Goal: Information Seeking & Learning: Find specific fact

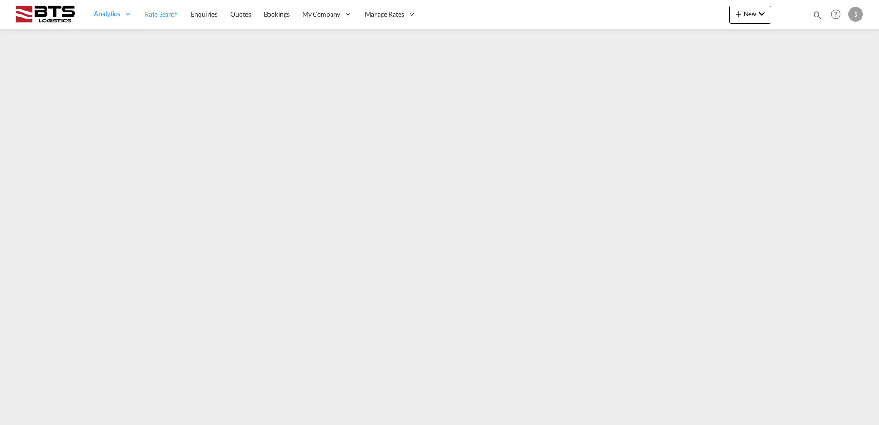
click at [165, 22] on link "Rate Search" at bounding box center [161, 15] width 46 height 30
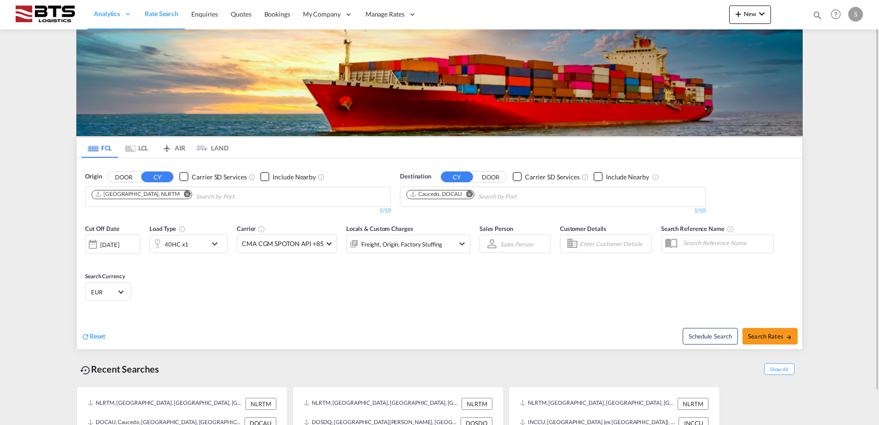
click at [468, 193] on md-icon "Remove" at bounding box center [469, 193] width 7 height 7
click at [447, 193] on input "Chips input." at bounding box center [449, 196] width 87 height 15
paste input "NORRKOPING"
type input "NORRKOPING"
click at [439, 212] on div "Norrkoping [GEOGRAPHIC_DATA] [GEOGRAPHIC_DATA]" at bounding box center [477, 218] width 175 height 28
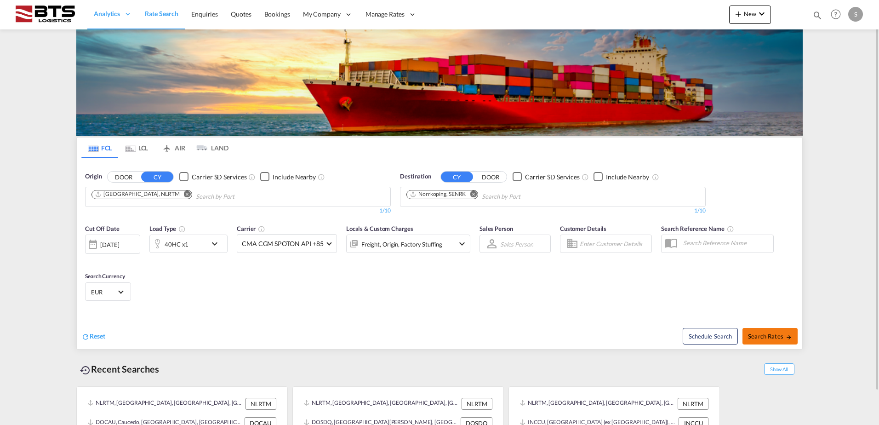
click at [761, 334] on span "Search Rates" at bounding box center [770, 335] width 44 height 7
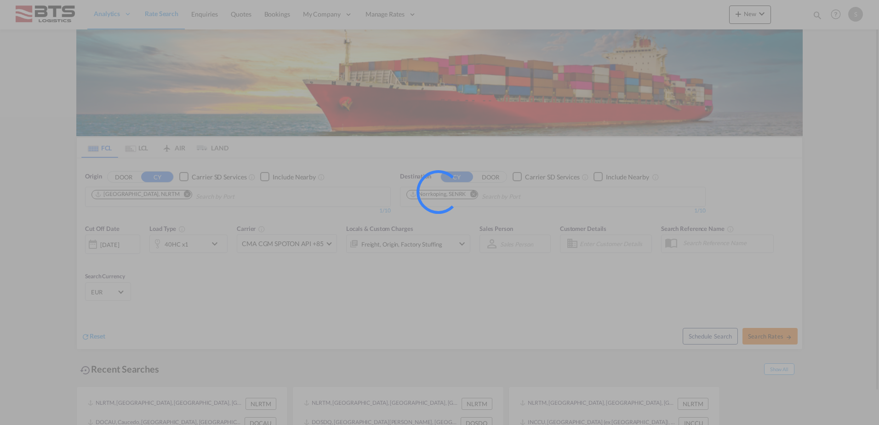
type input "NLRTM to SENRK / [DATE]"
